Goal: Consume media (video, audio): Consume media (video, audio)

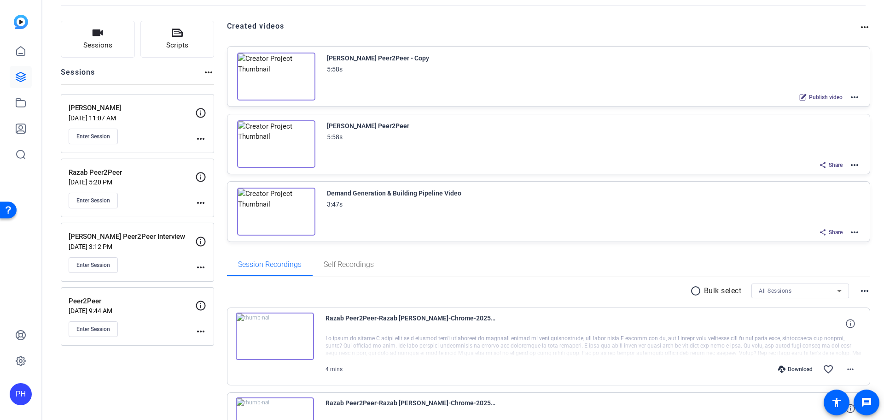
click at [128, 109] on p "[PERSON_NAME]" at bounding box center [132, 108] width 127 height 11
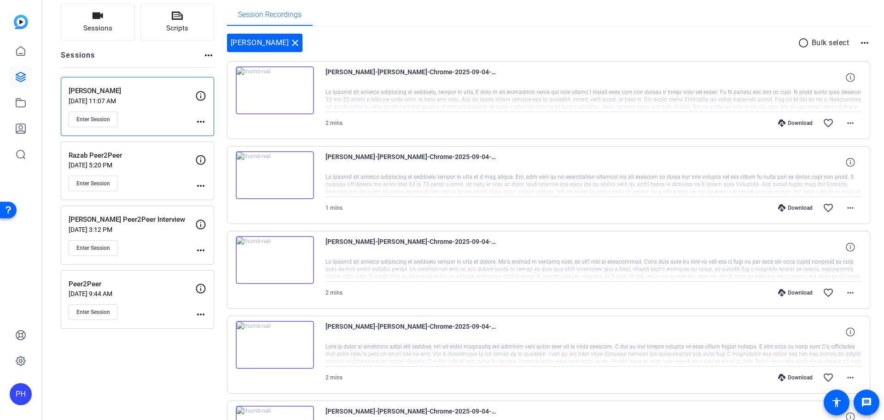
scroll to position [17, 0]
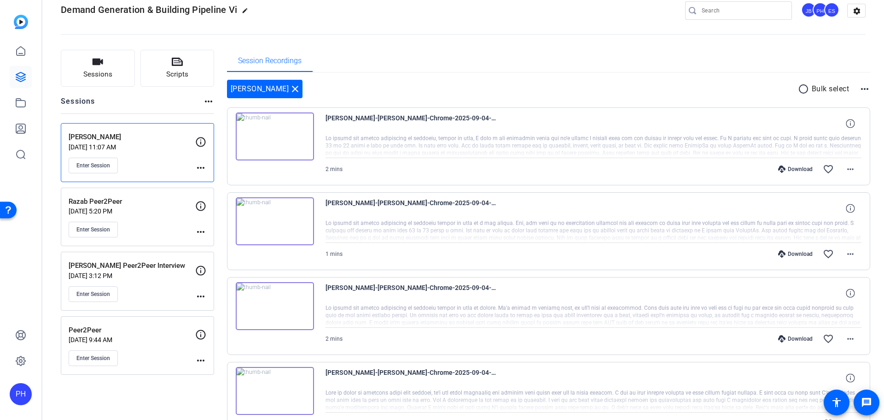
click at [270, 128] on img at bounding box center [275, 136] width 78 height 48
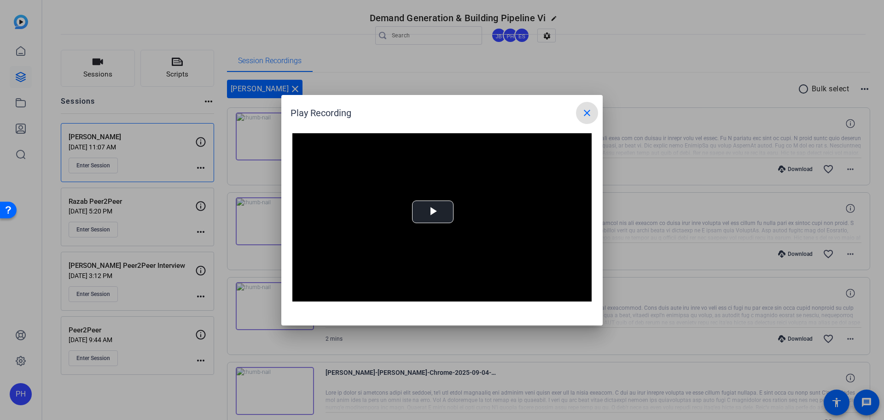
click at [590, 113] on mat-icon "close" at bounding box center [587, 112] width 11 height 11
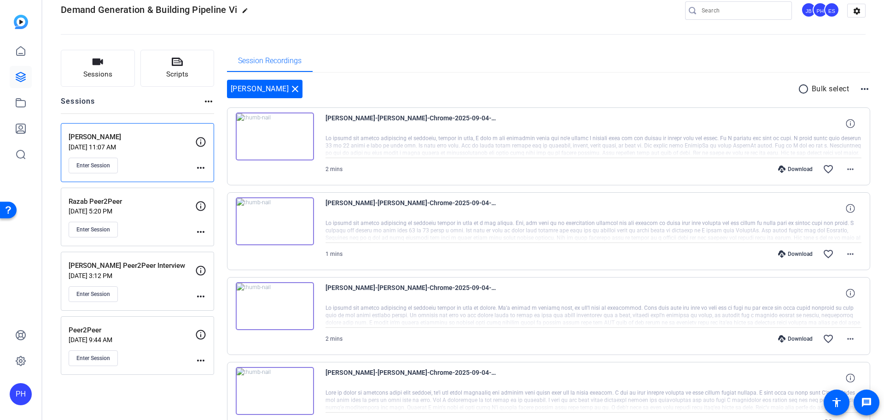
click at [278, 137] on img at bounding box center [275, 136] width 78 height 48
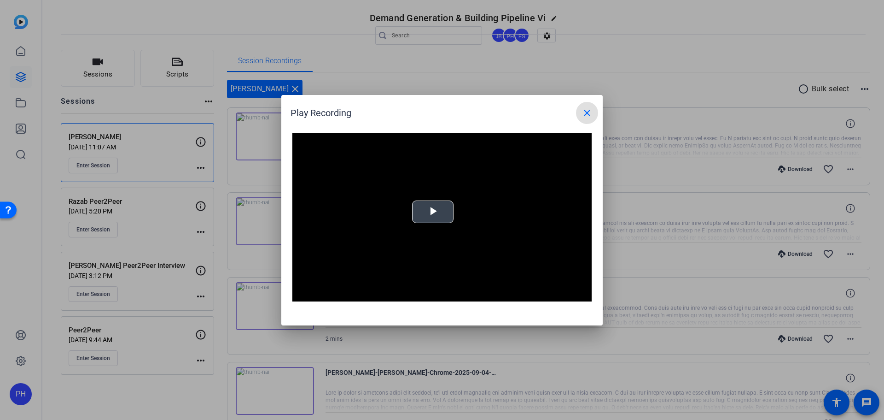
click at [433, 211] on span "Video Player" at bounding box center [433, 211] width 0 height 0
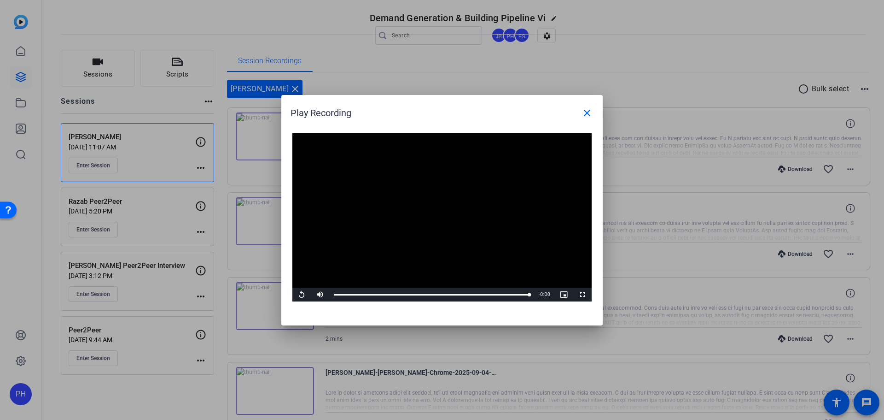
click at [592, 117] on mat-icon "close" at bounding box center [587, 112] width 11 height 11
click at [585, 109] on mat-icon "close" at bounding box center [587, 112] width 11 height 11
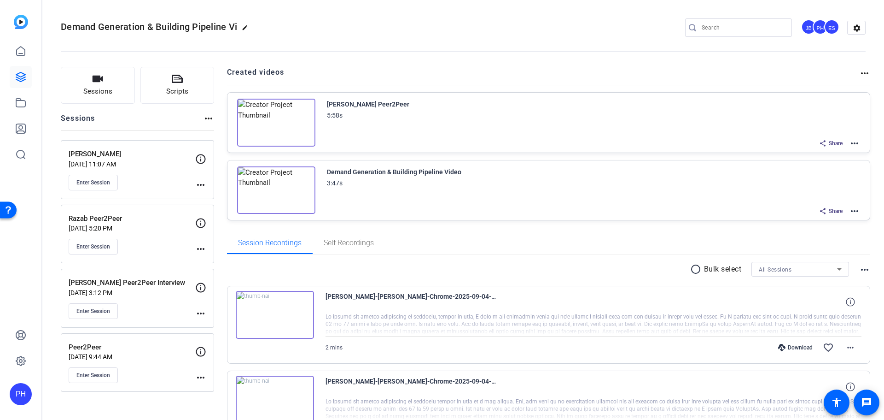
scroll to position [46, 0]
